Goal: Information Seeking & Learning: Learn about a topic

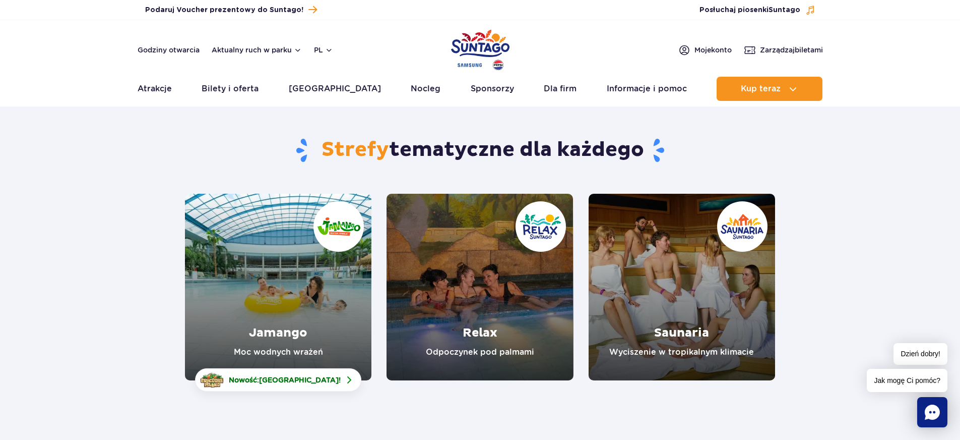
click at [492, 41] on img "Park of Poland" at bounding box center [480, 50] width 58 height 46
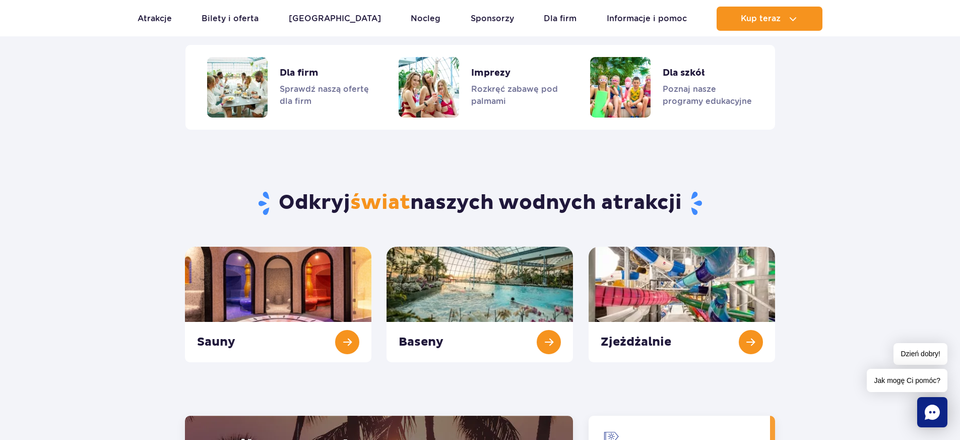
scroll to position [908, 0]
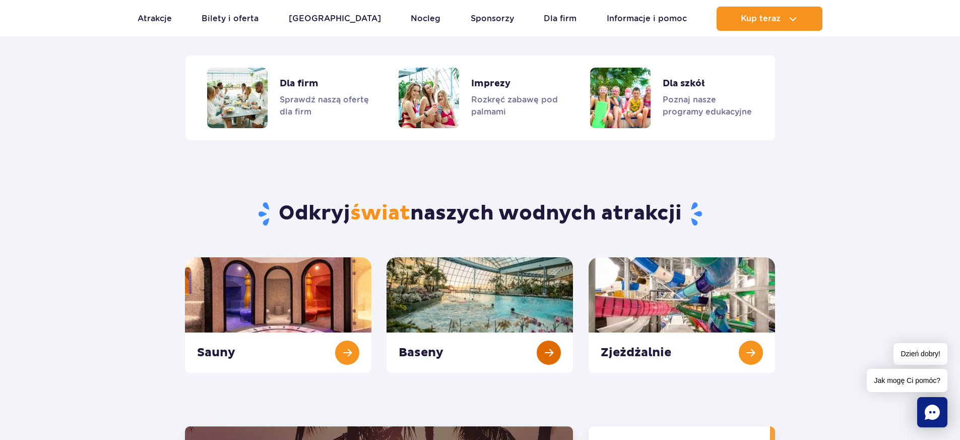
click at [546, 349] on link "Baseny" at bounding box center [480, 314] width 187 height 115
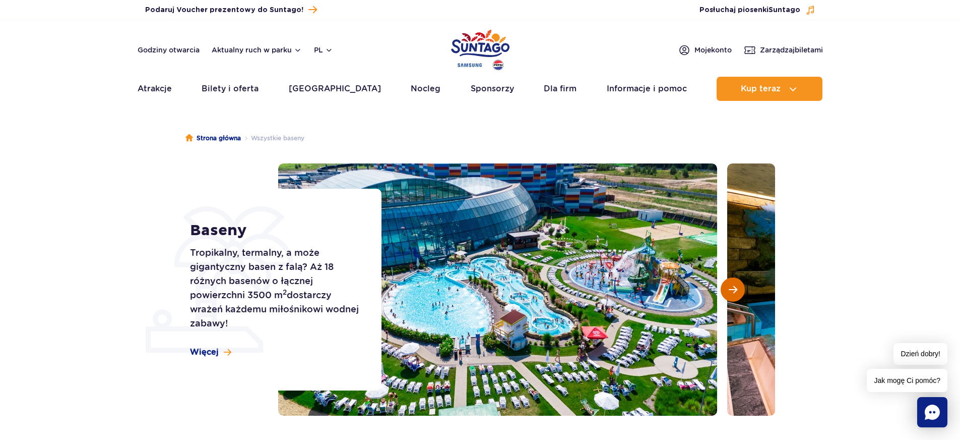
click at [736, 291] on span "Następny slajd" at bounding box center [733, 289] width 9 height 9
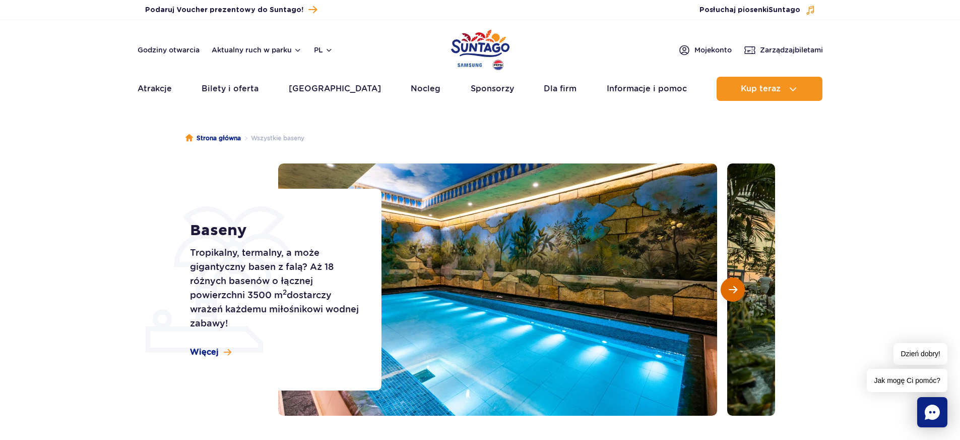
click at [736, 291] on span "Następny slajd" at bounding box center [733, 289] width 9 height 9
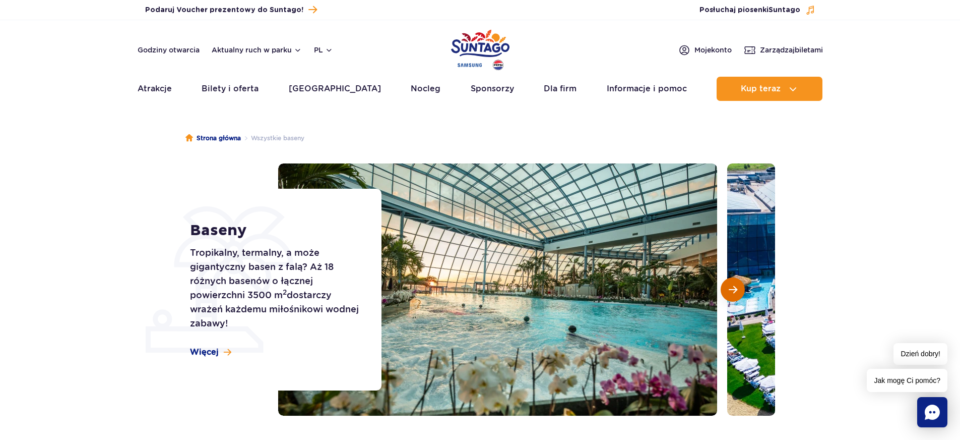
click at [736, 291] on span "Następny slajd" at bounding box center [733, 289] width 9 height 9
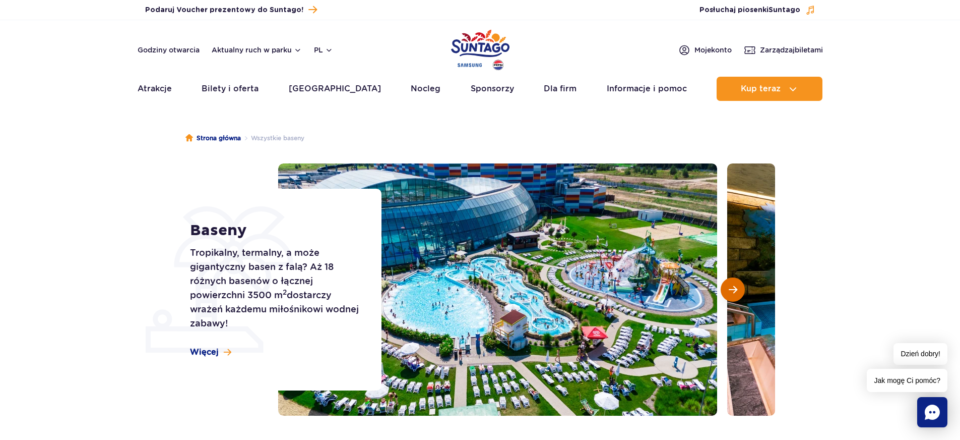
click at [736, 291] on span "Następny slajd" at bounding box center [733, 289] width 9 height 9
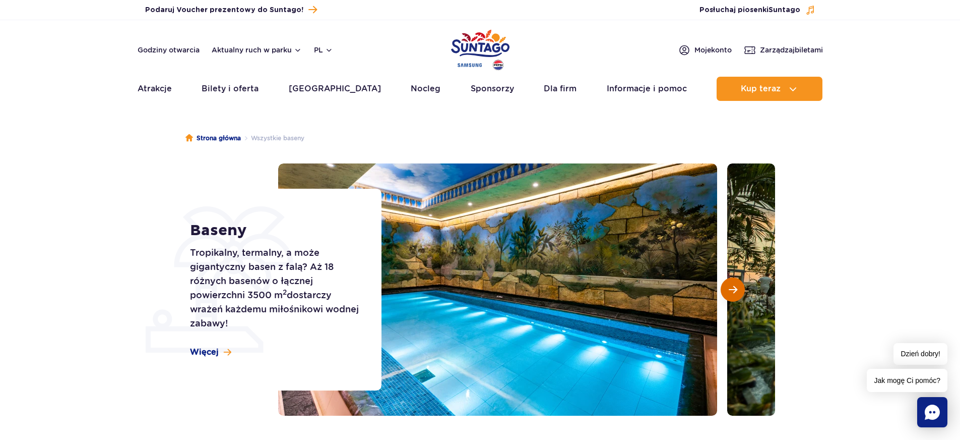
click at [736, 291] on span "Następny slajd" at bounding box center [733, 289] width 9 height 9
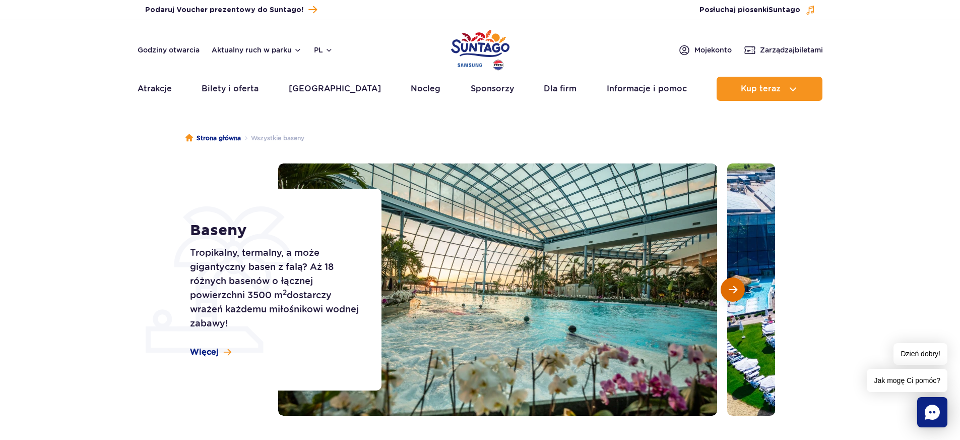
click at [736, 291] on span "Następny slajd" at bounding box center [733, 289] width 9 height 9
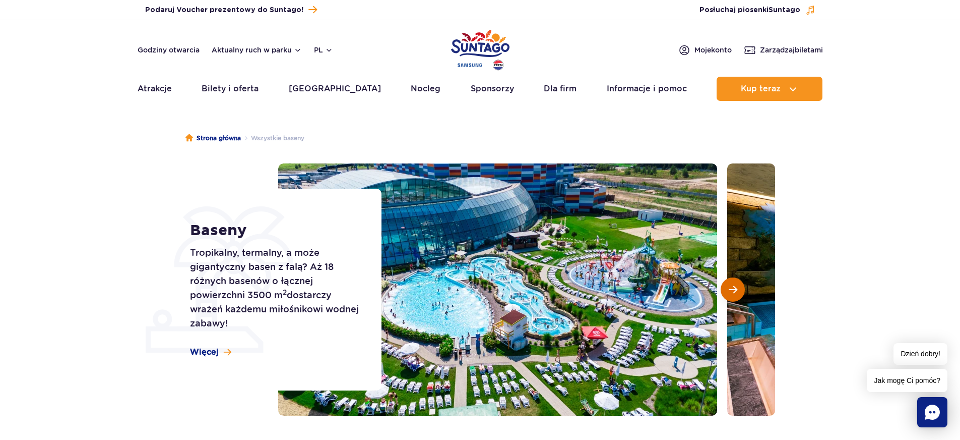
click at [736, 291] on span "Następny slajd" at bounding box center [733, 289] width 9 height 9
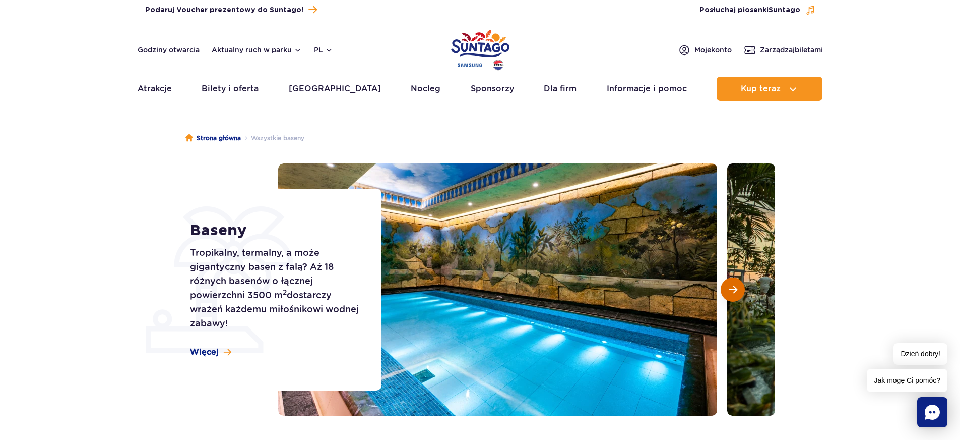
click at [736, 291] on span "Następny slajd" at bounding box center [733, 289] width 9 height 9
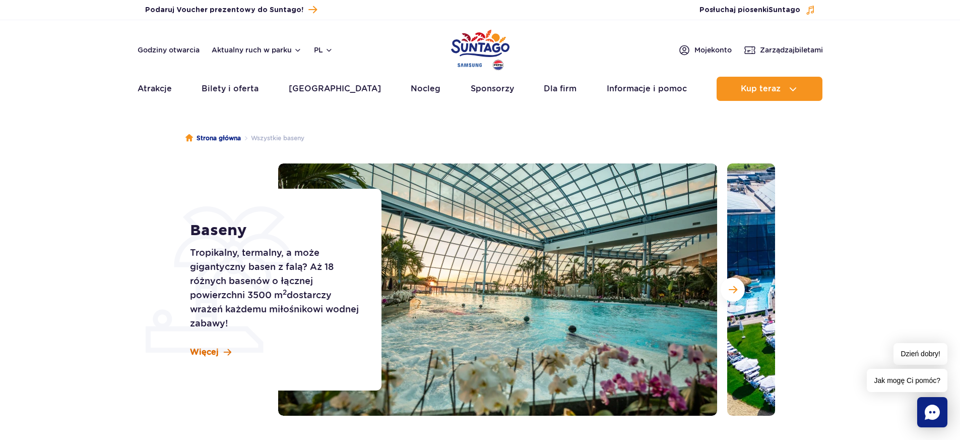
click at [226, 353] on span at bounding box center [228, 352] width 8 height 9
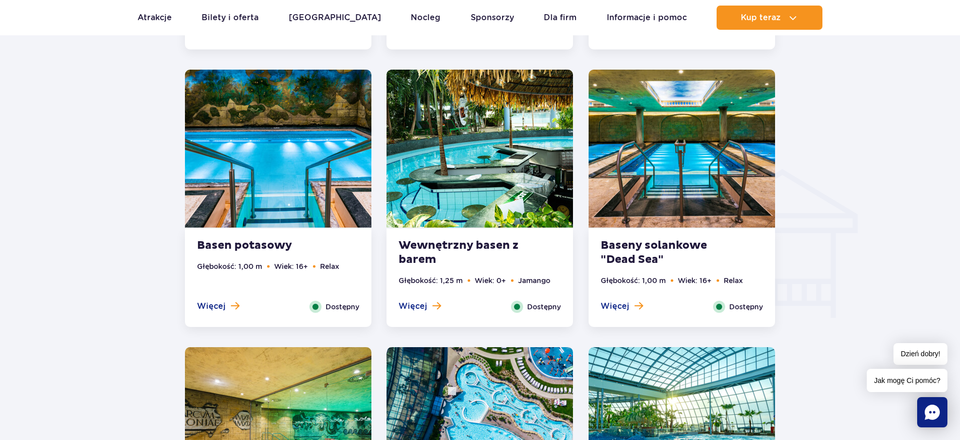
scroll to position [1012, 0]
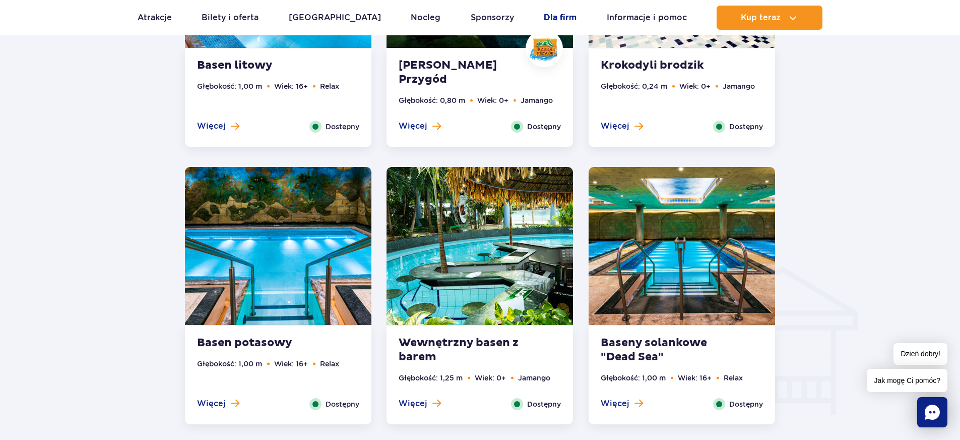
click at [544, 19] on link "Dla firm" at bounding box center [560, 18] width 33 height 24
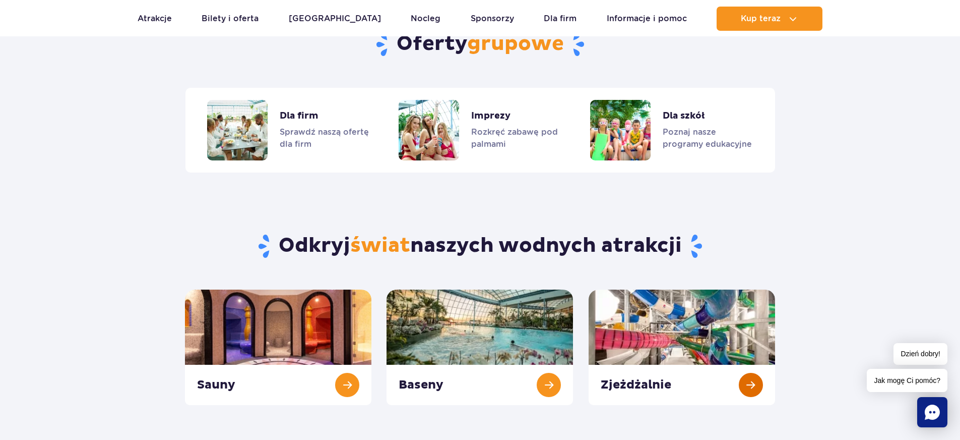
scroll to position [1100, 0]
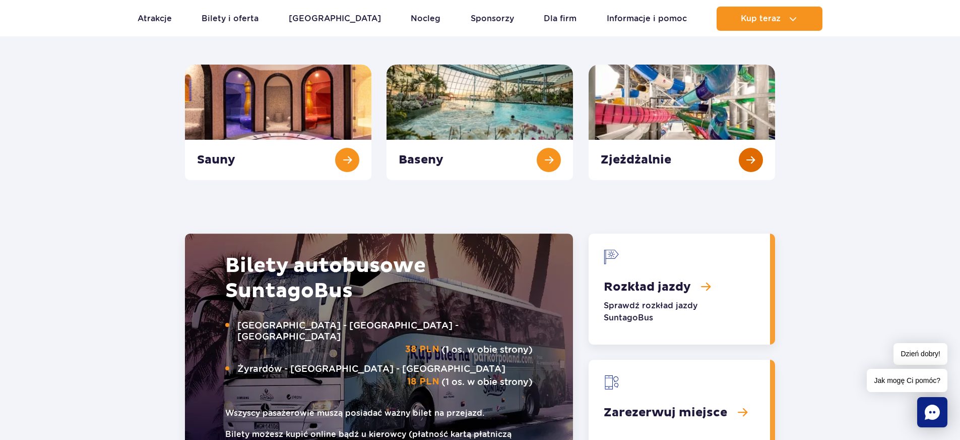
click at [754, 163] on link "Zjeżdżalnie" at bounding box center [682, 122] width 187 height 115
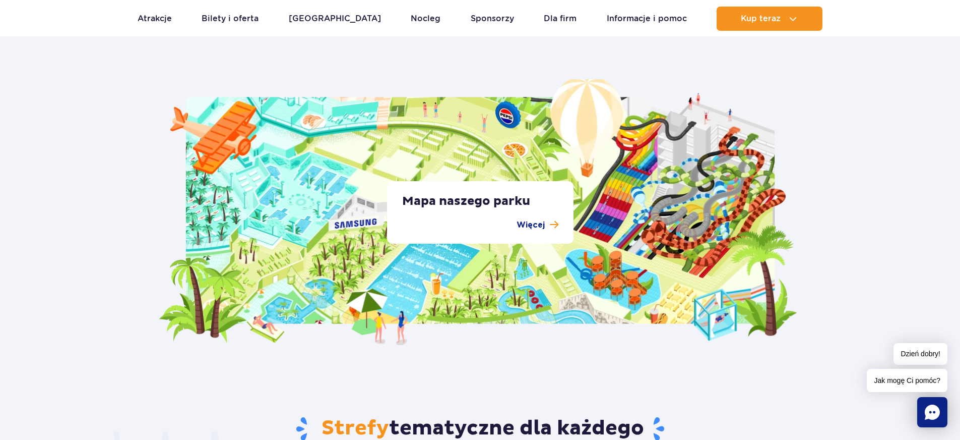
scroll to position [1856, 0]
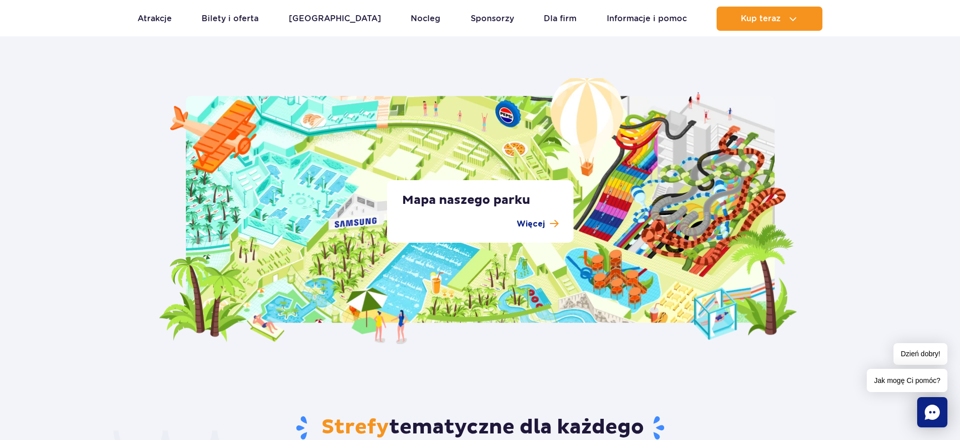
click at [525, 226] on p "Więcej" at bounding box center [531, 224] width 28 height 12
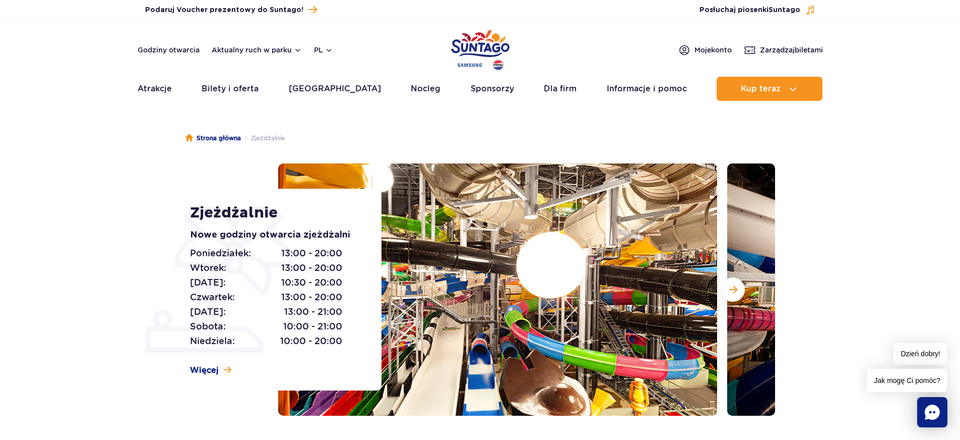
click at [105, 208] on section "Zjeżdżalnie Nowe godziny otwarcia zjeżdżalni [DATE]: 13:00 - 20:00 [DATE]: 13:0…" at bounding box center [480, 289] width 960 height 252
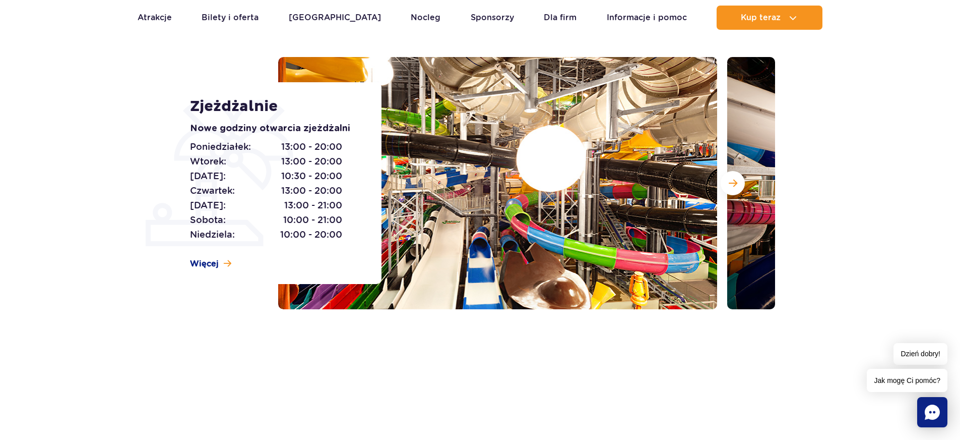
scroll to position [106, 0]
click at [507, 249] on img at bounding box center [497, 183] width 439 height 252
